Goal: Navigation & Orientation: Find specific page/section

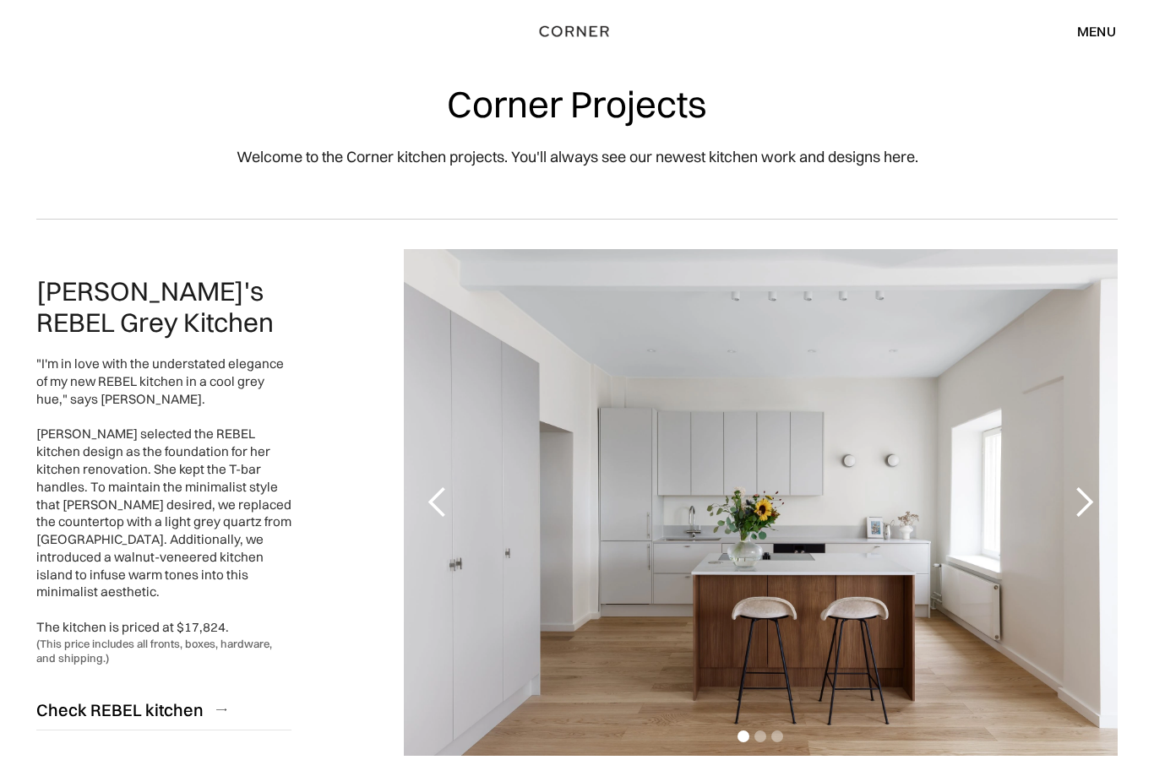
click at [1084, 506] on div "next slide" at bounding box center [1084, 503] width 34 height 34
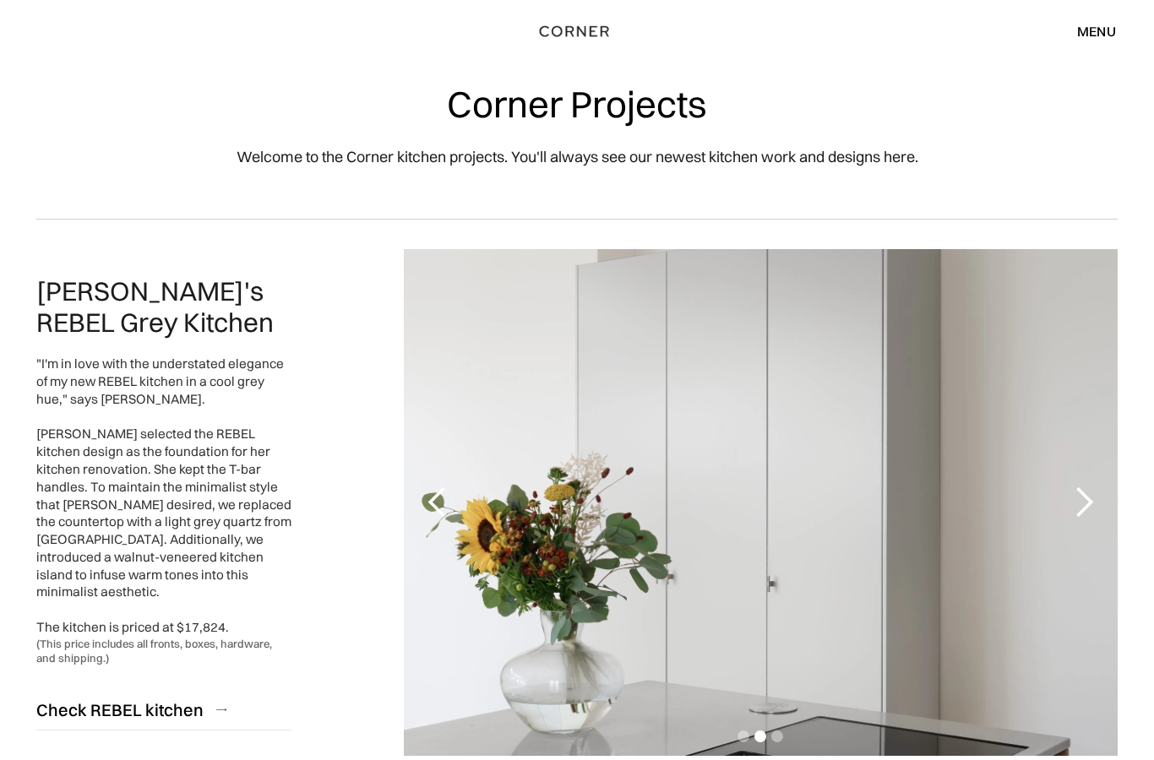
click at [1098, 520] on div "next slide" at bounding box center [1084, 502] width 68 height 507
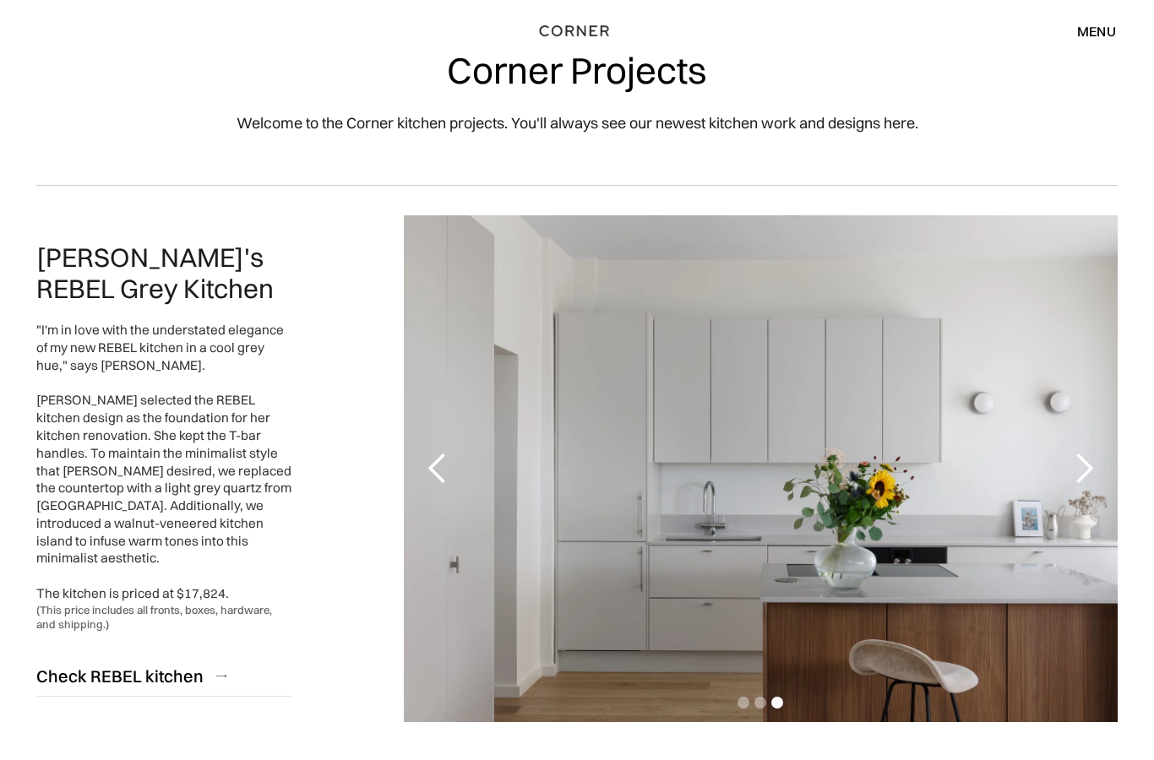
scroll to position [14, 0]
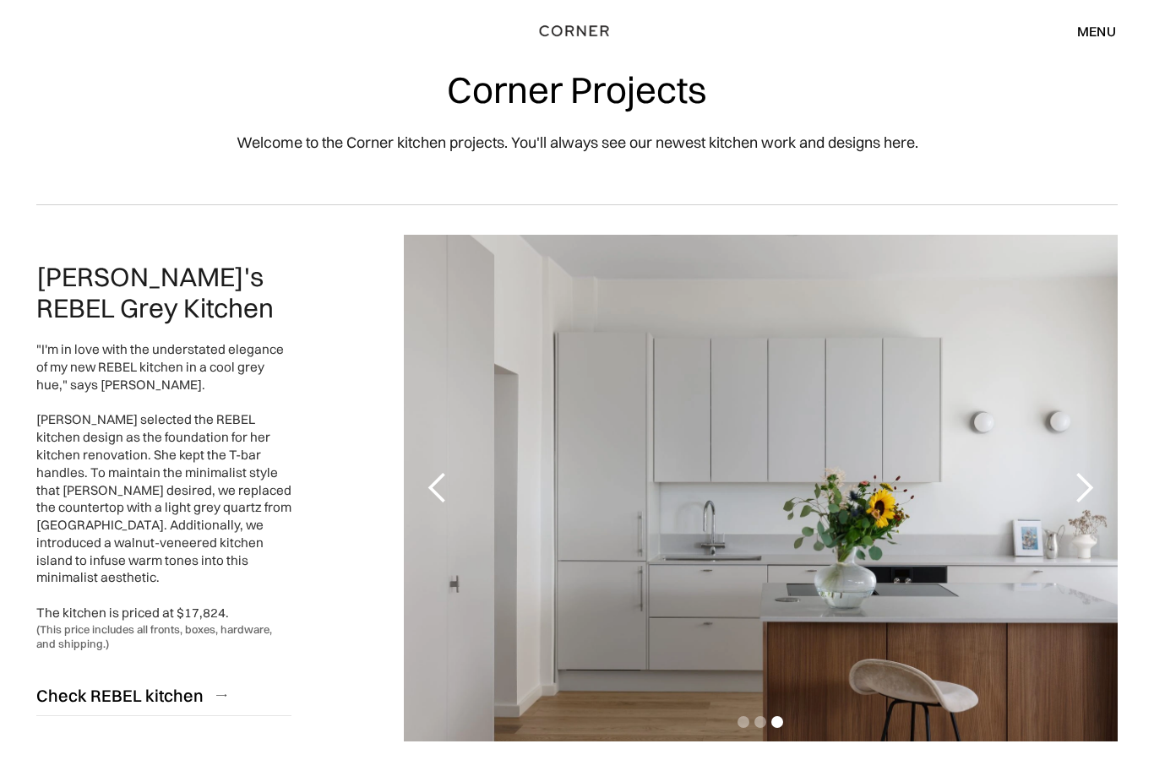
click at [1100, 26] on div "menu" at bounding box center [1096, 32] width 39 height 14
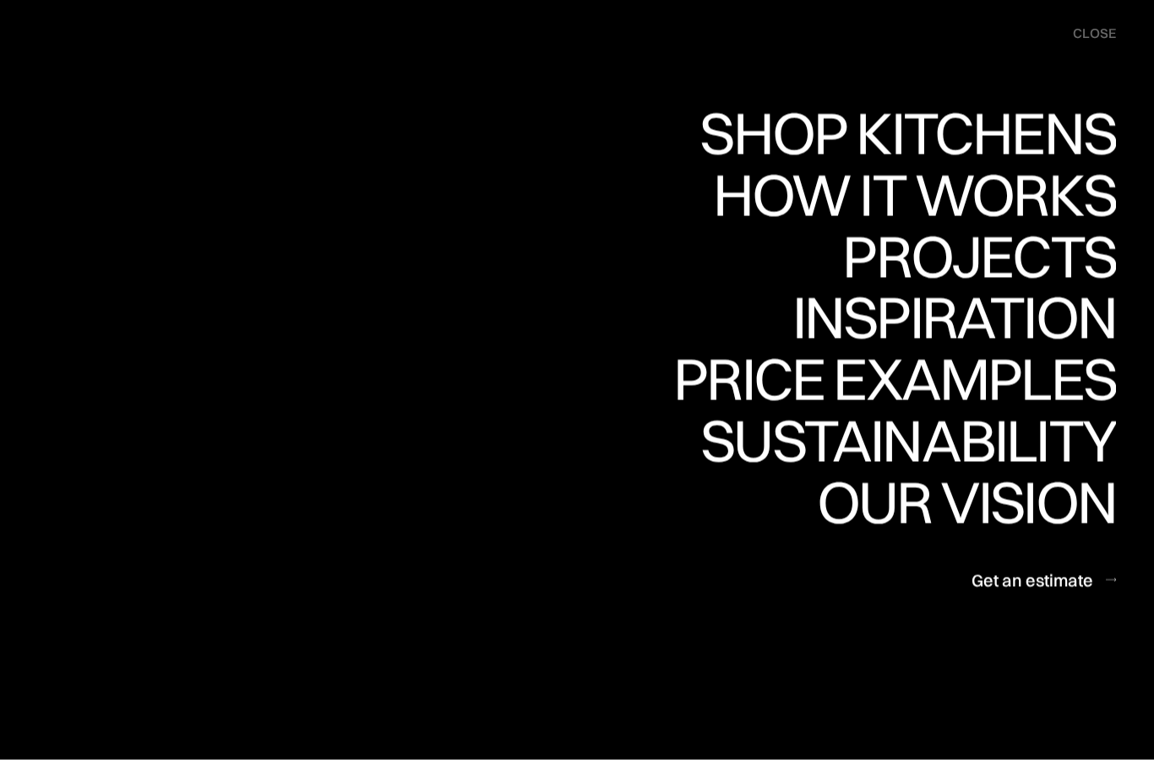
scroll to position [14, 0]
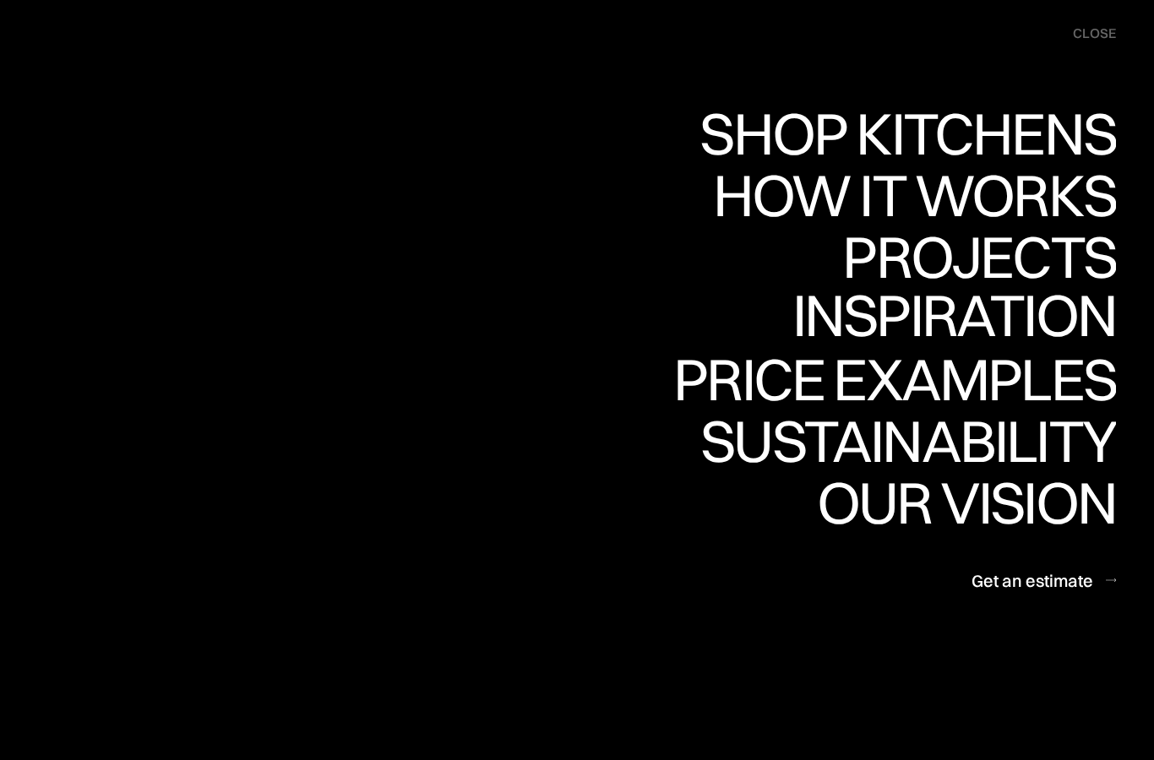
click at [961, 313] on div "Inspiration" at bounding box center [942, 315] width 347 height 59
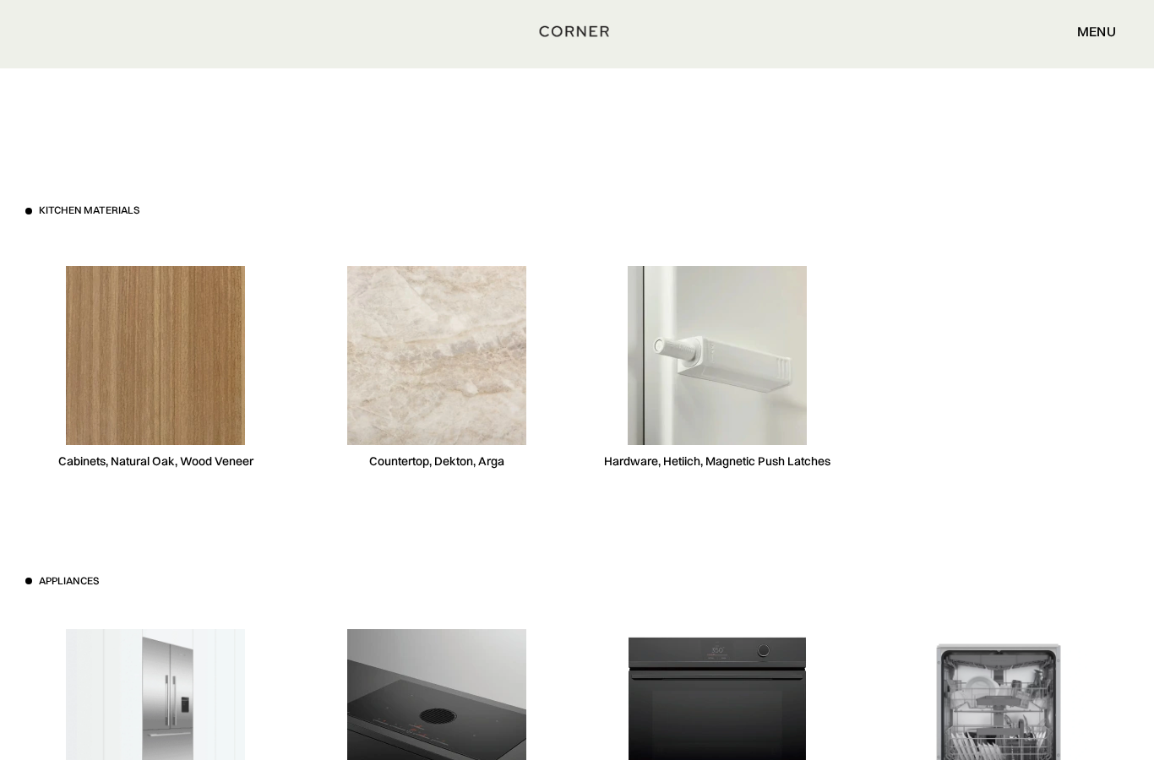
scroll to position [4559, 0]
